Goal: Contribute content

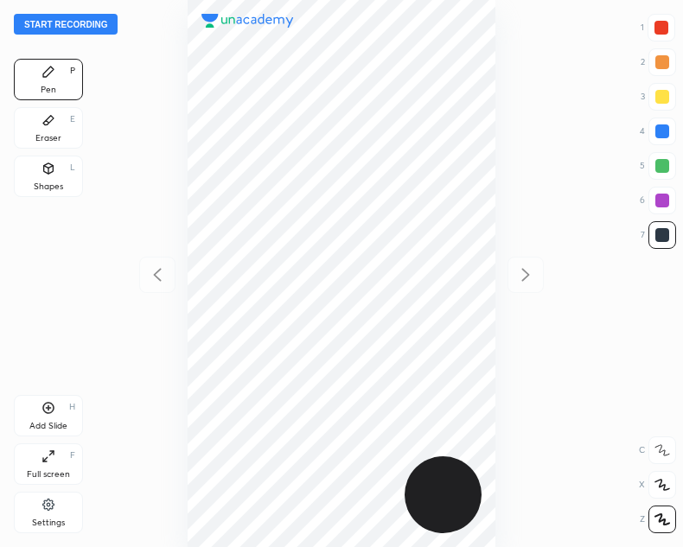
scroll to position [547, 406]
click at [58, 22] on button "Start recording" at bounding box center [66, 24] width 104 height 21
click at [61, 25] on button "End recording" at bounding box center [62, 24] width 96 height 21
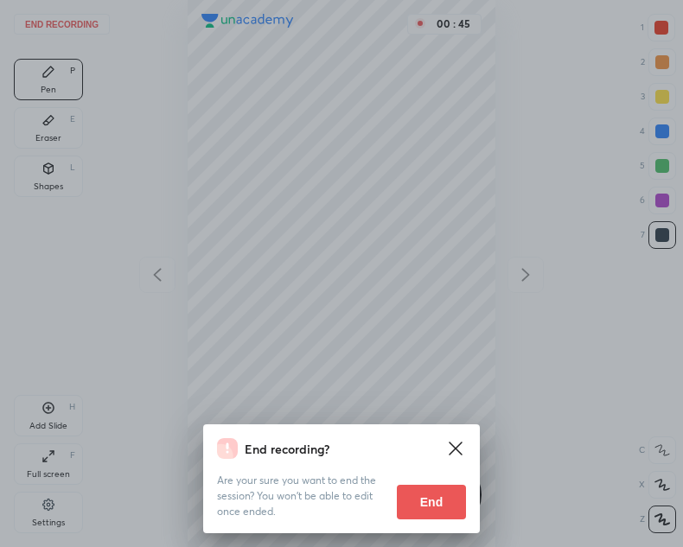
click at [422, 502] on button "End" at bounding box center [431, 502] width 69 height 35
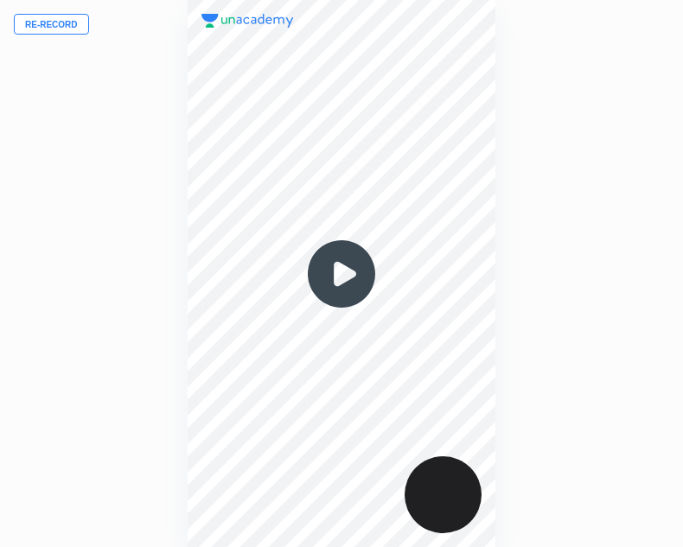
click at [59, 23] on button "Re-record" at bounding box center [51, 24] width 75 height 21
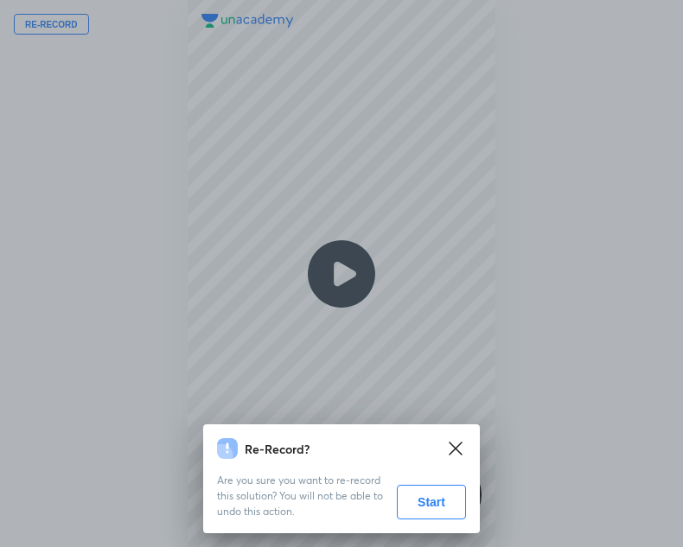
click at [435, 506] on button "Start" at bounding box center [431, 502] width 69 height 35
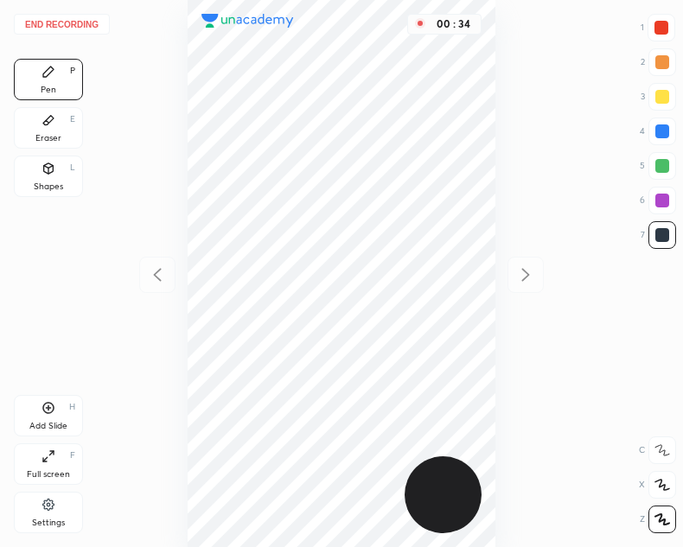
click at [52, 176] on div "Shapes L" at bounding box center [48, 176] width 69 height 41
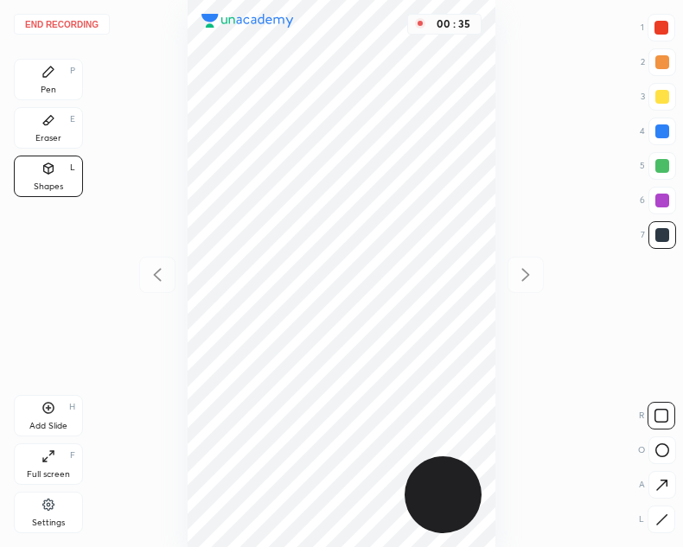
click at [641, 451] on div "O" at bounding box center [657, 450] width 38 height 28
click at [665, 446] on icon at bounding box center [662, 450] width 14 height 14
click at [49, 77] on icon at bounding box center [48, 72] width 14 height 14
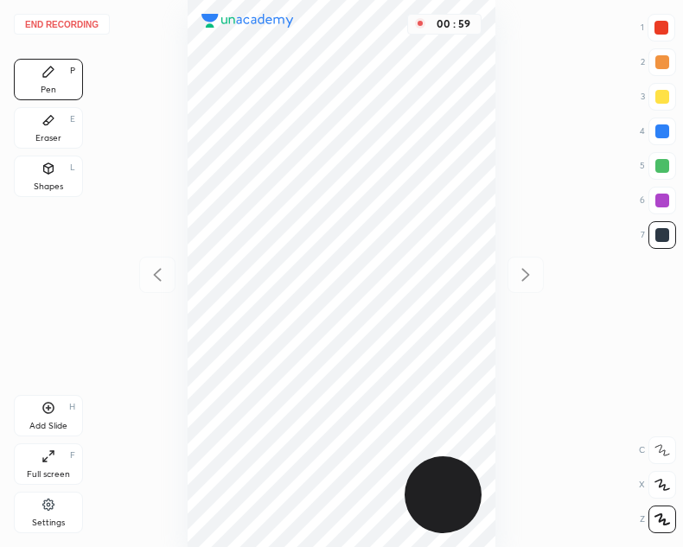
click at [663, 31] on div at bounding box center [661, 28] width 14 height 14
click at [63, 187] on div "Shapes L" at bounding box center [48, 176] width 69 height 41
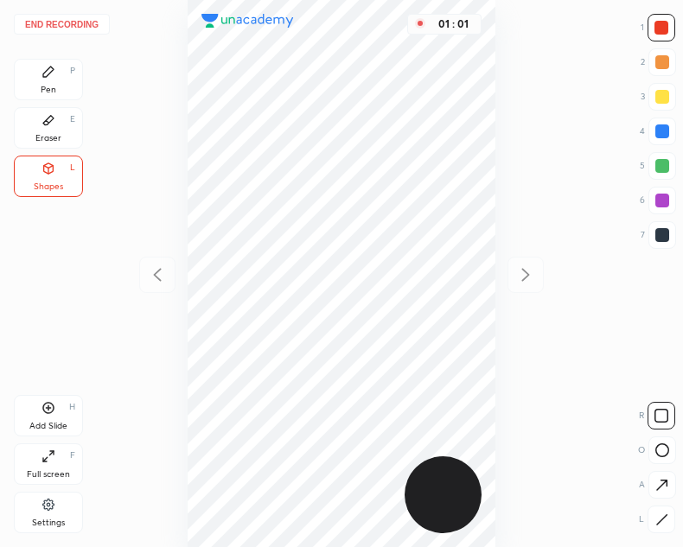
click at [670, 443] on div at bounding box center [662, 450] width 28 height 28
click at [29, 67] on div "Pen P" at bounding box center [48, 79] width 69 height 41
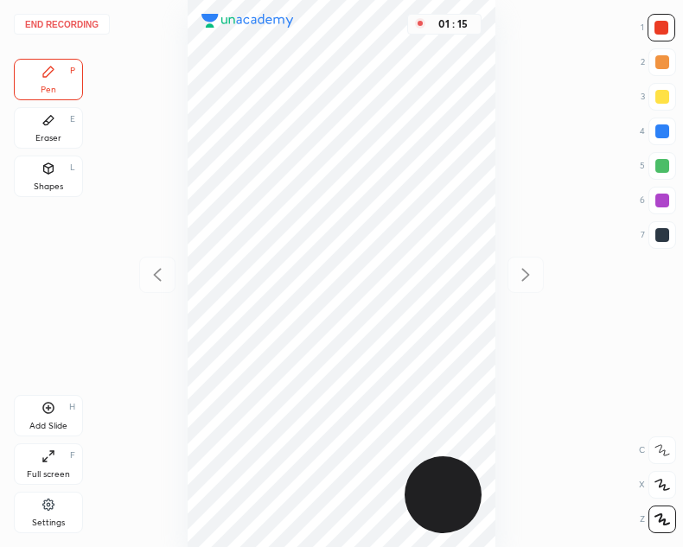
click at [657, 239] on div at bounding box center [662, 235] width 14 height 14
click at [60, 405] on div "Add Slide H" at bounding box center [48, 415] width 69 height 41
click at [148, 276] on icon at bounding box center [157, 274] width 21 height 21
click at [532, 281] on icon at bounding box center [525, 274] width 21 height 21
click at [150, 267] on icon at bounding box center [157, 274] width 21 height 21
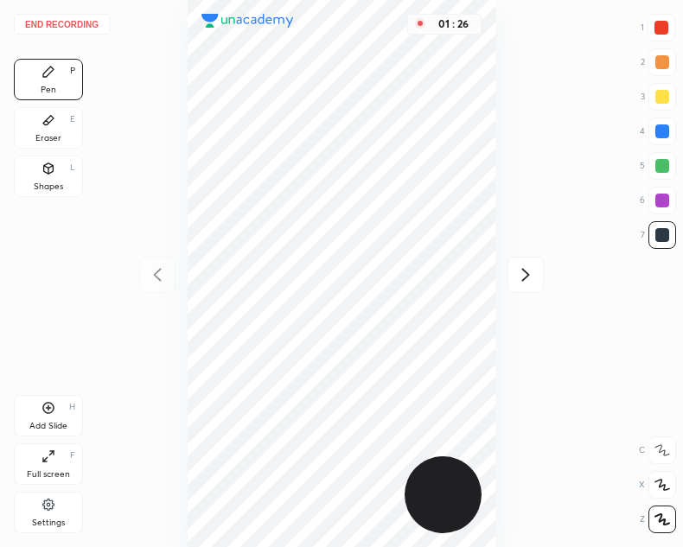
click at [523, 265] on icon at bounding box center [525, 274] width 21 height 21
click at [152, 284] on icon at bounding box center [157, 274] width 21 height 21
click at [529, 281] on icon at bounding box center [525, 274] width 21 height 21
click at [158, 271] on icon at bounding box center [157, 274] width 8 height 13
click at [525, 278] on icon at bounding box center [526, 274] width 8 height 13
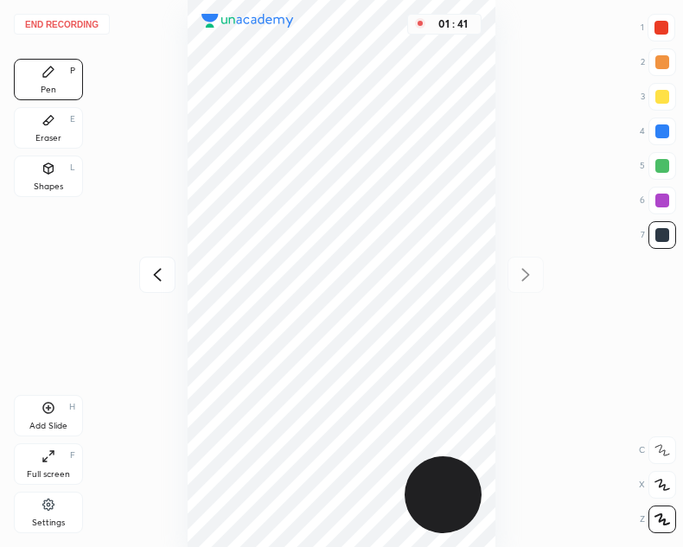
click at [121, 270] on div "End recording 1 2 3 4 5 6 7 R O A L C X Z Erase all C X Z Pen P Eraser E Shapes…" at bounding box center [341, 273] width 683 height 547
click at [167, 273] on icon at bounding box center [157, 274] width 21 height 21
click at [523, 278] on icon at bounding box center [525, 274] width 21 height 21
click at [54, 408] on icon at bounding box center [48, 408] width 14 height 14
click at [152, 270] on icon at bounding box center [157, 274] width 21 height 21
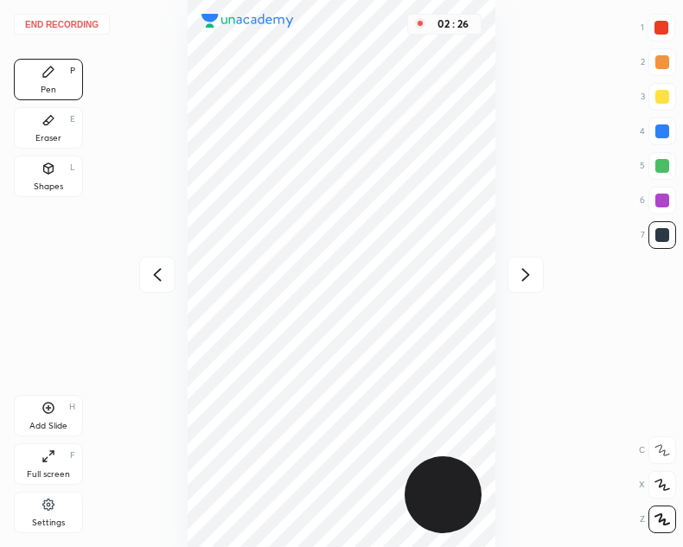
click at [150, 280] on icon at bounding box center [157, 274] width 21 height 21
click at [522, 281] on icon at bounding box center [525, 274] width 21 height 21
click at [518, 280] on icon at bounding box center [525, 274] width 21 height 21
click at [169, 270] on div at bounding box center [157, 275] width 36 height 36
click at [526, 269] on icon at bounding box center [525, 274] width 21 height 21
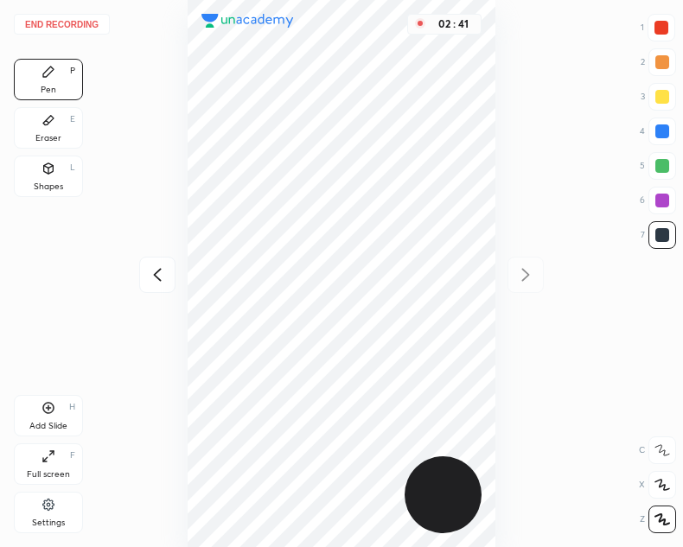
click at [156, 274] on icon at bounding box center [157, 274] width 8 height 13
click at [150, 278] on icon at bounding box center [157, 274] width 21 height 21
click at [513, 275] on div at bounding box center [525, 275] width 36 height 36
click at [513, 273] on div at bounding box center [525, 275] width 36 height 36
click at [59, 413] on div "Add Slide H" at bounding box center [48, 415] width 69 height 41
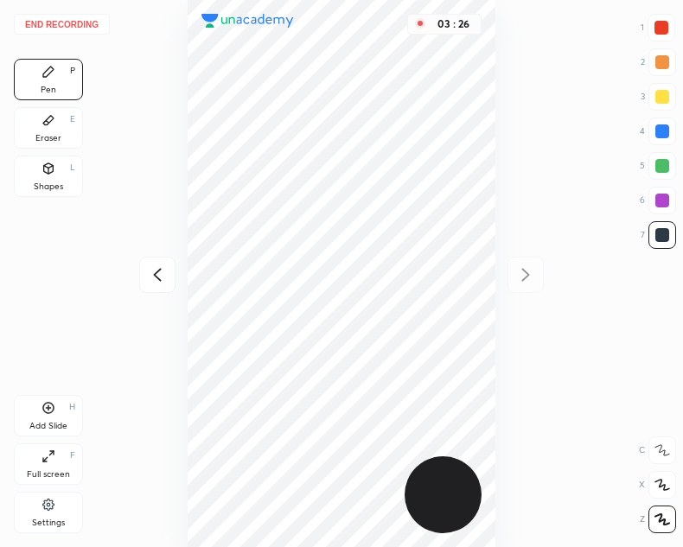
click at [142, 284] on div at bounding box center [157, 275] width 36 height 36
click at [152, 277] on icon at bounding box center [157, 274] width 21 height 21
click at [523, 272] on icon at bounding box center [525, 274] width 21 height 21
click at [511, 277] on div at bounding box center [525, 275] width 36 height 36
click at [47, 28] on button "End recording" at bounding box center [62, 24] width 96 height 21
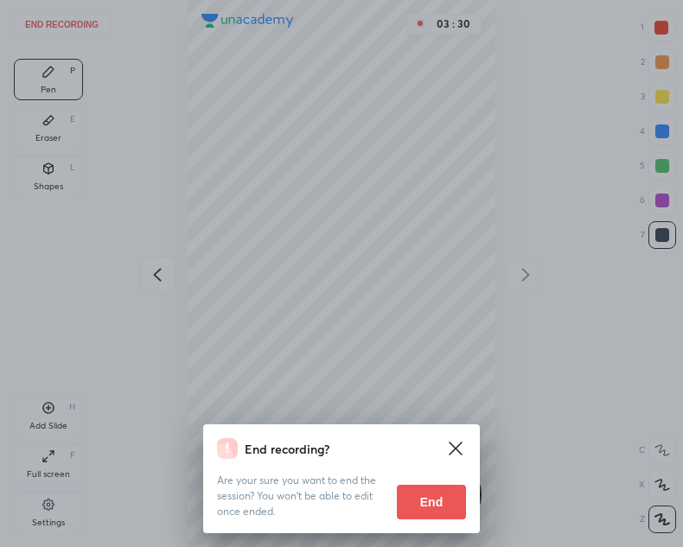
click at [418, 500] on button "End" at bounding box center [431, 502] width 69 height 35
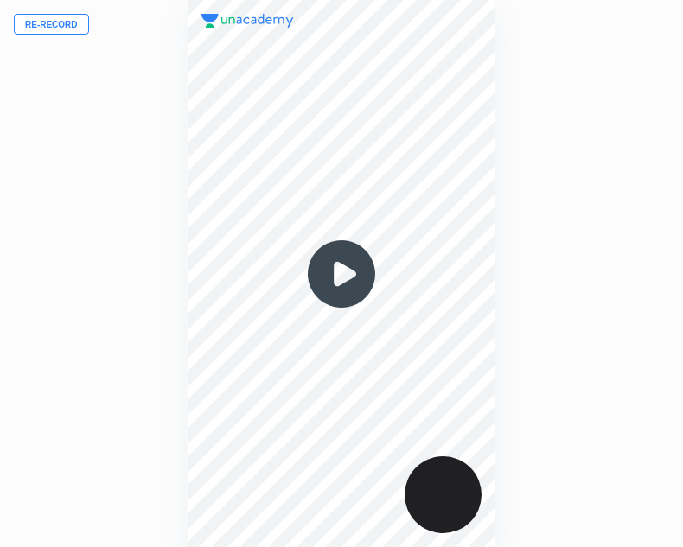
click at [338, 275] on img at bounding box center [341, 273] width 83 height 83
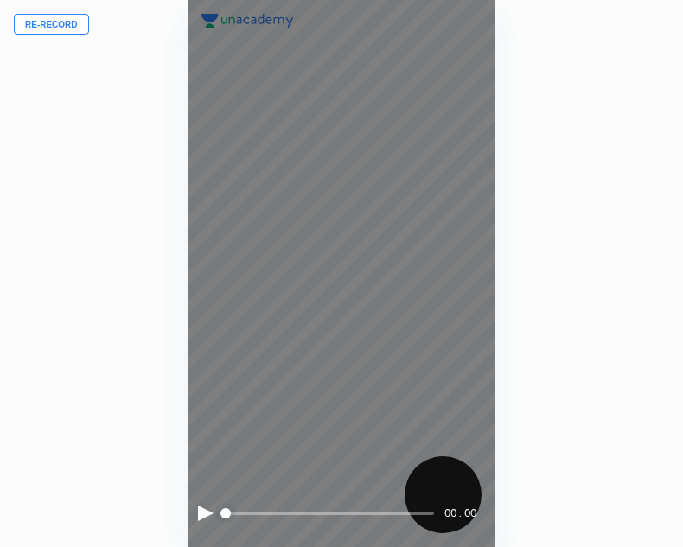
click at [198, 516] on div at bounding box center [206, 514] width 16 height 16
